Goal: Contribute content

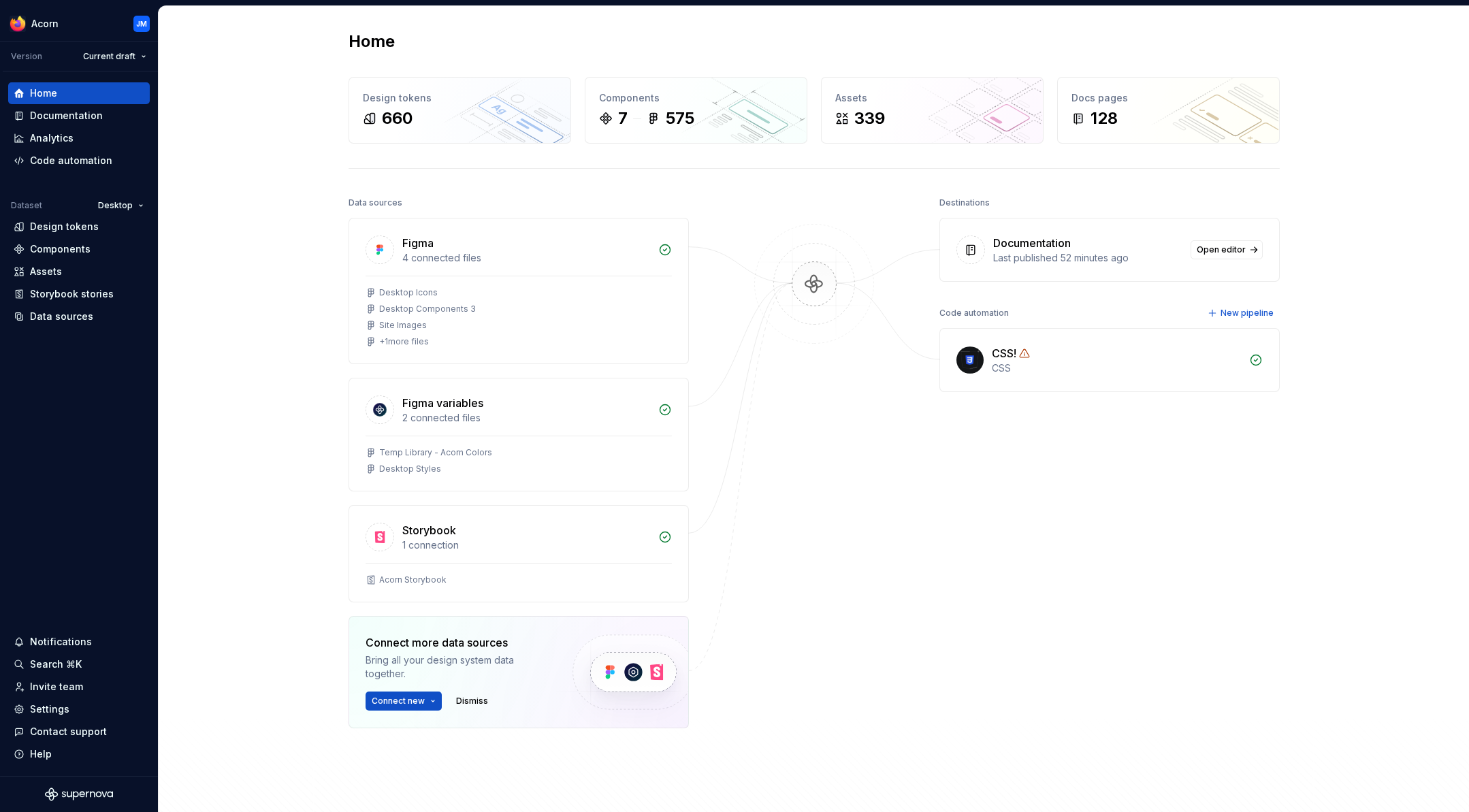
click at [1171, 526] on div "Destinations Documentation Last published 52 minutes ago Open editor Code autom…" at bounding box center [1110, 495] width 340 height 603
click at [44, 710] on div "Settings" at bounding box center [49, 709] width 39 height 14
click at [62, 115] on div "Documentation" at bounding box center [66, 116] width 73 height 14
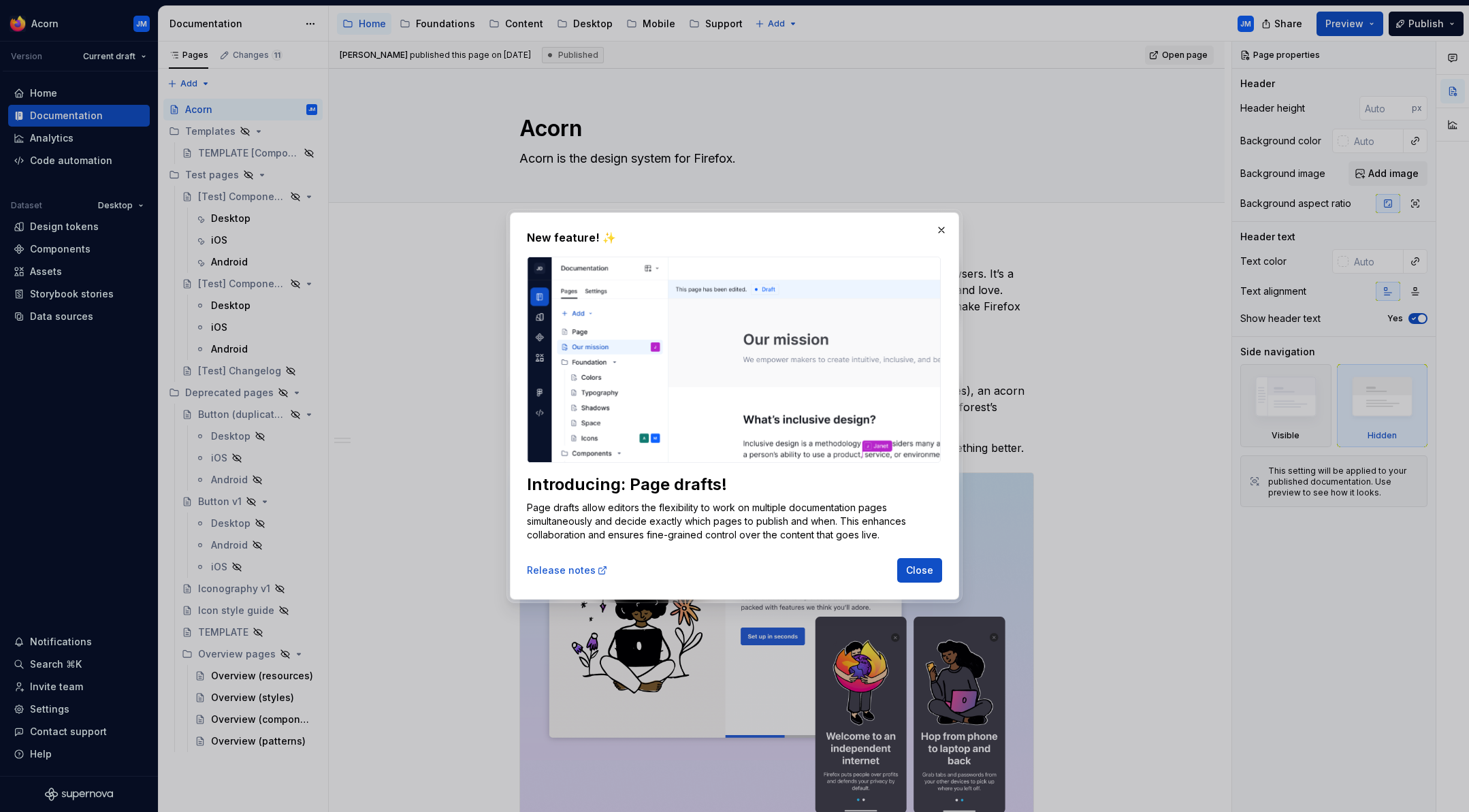
click at [940, 231] on button "button" at bounding box center [942, 230] width 19 height 19
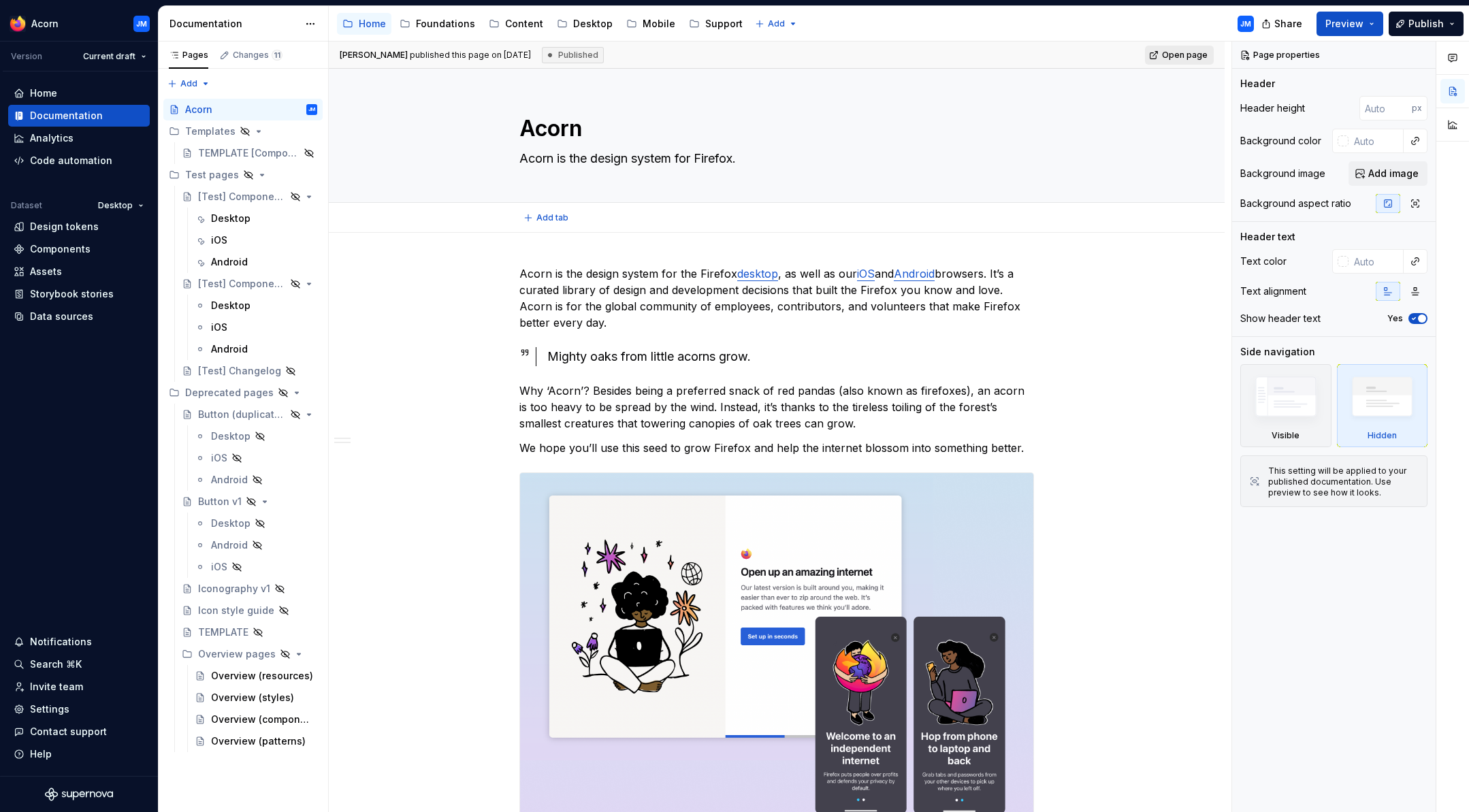
type textarea "*"
